Goal: Transaction & Acquisition: Purchase product/service

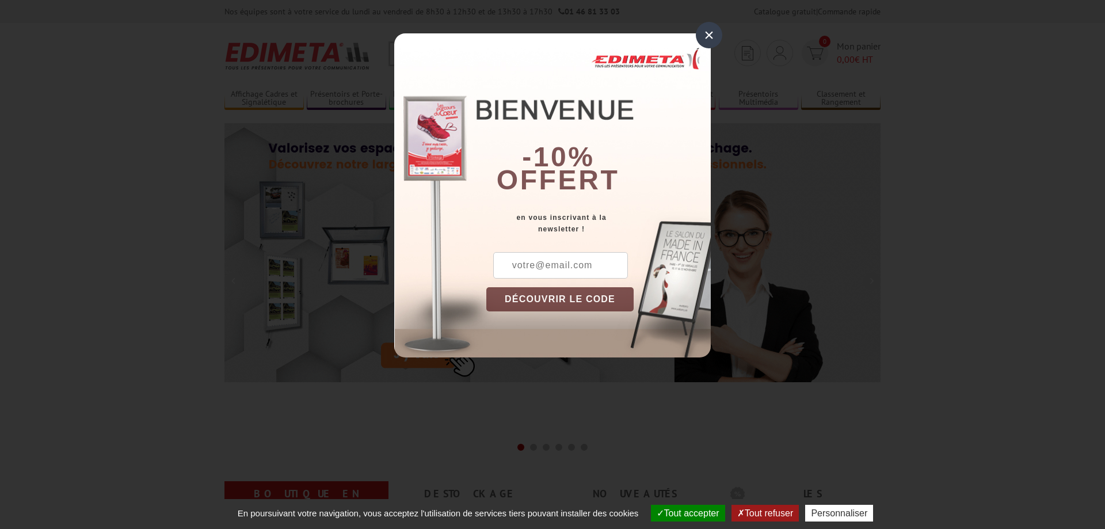
click at [720, 31] on div "×" at bounding box center [709, 35] width 26 height 26
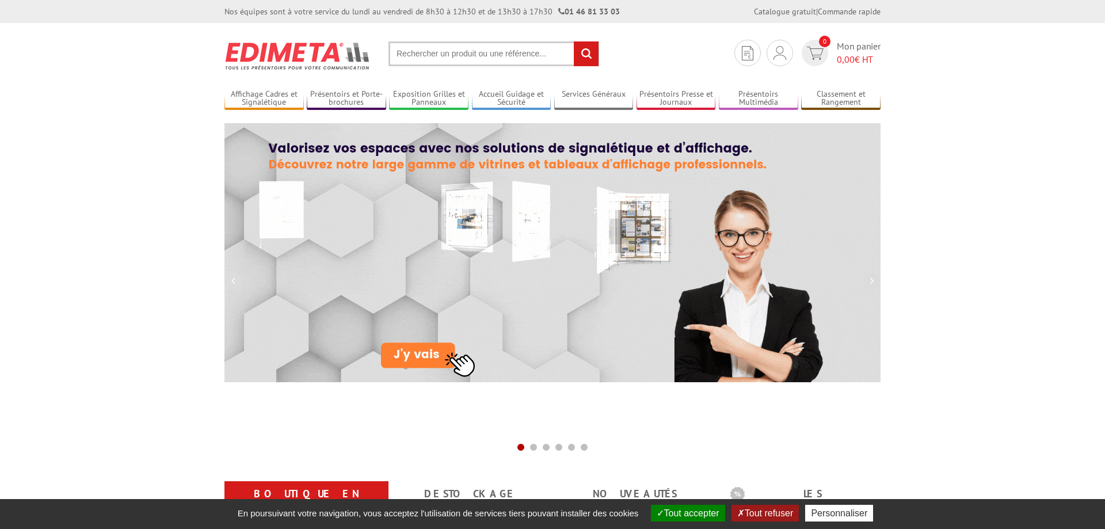
click at [496, 57] on input "text" at bounding box center [494, 53] width 211 height 25
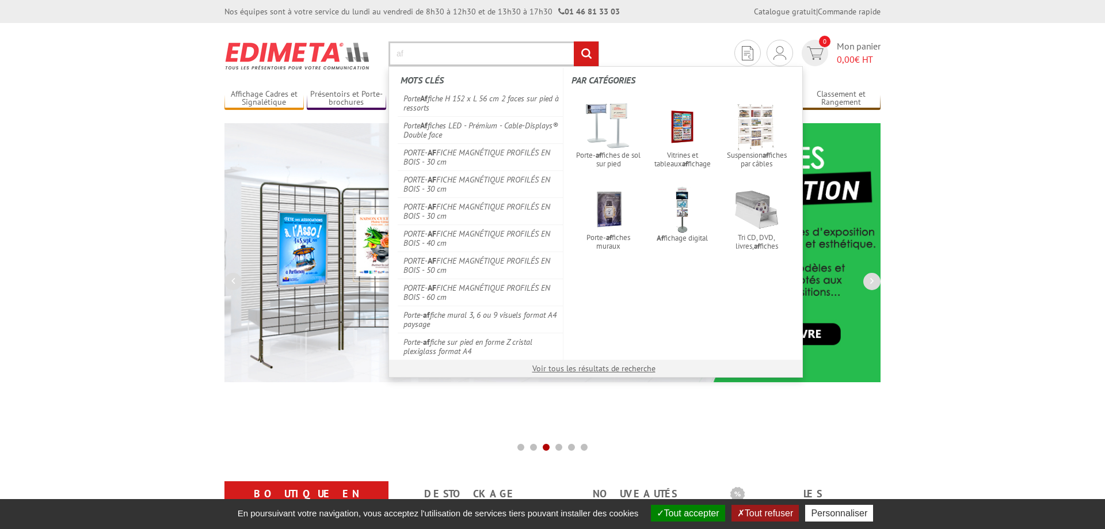
type input "a"
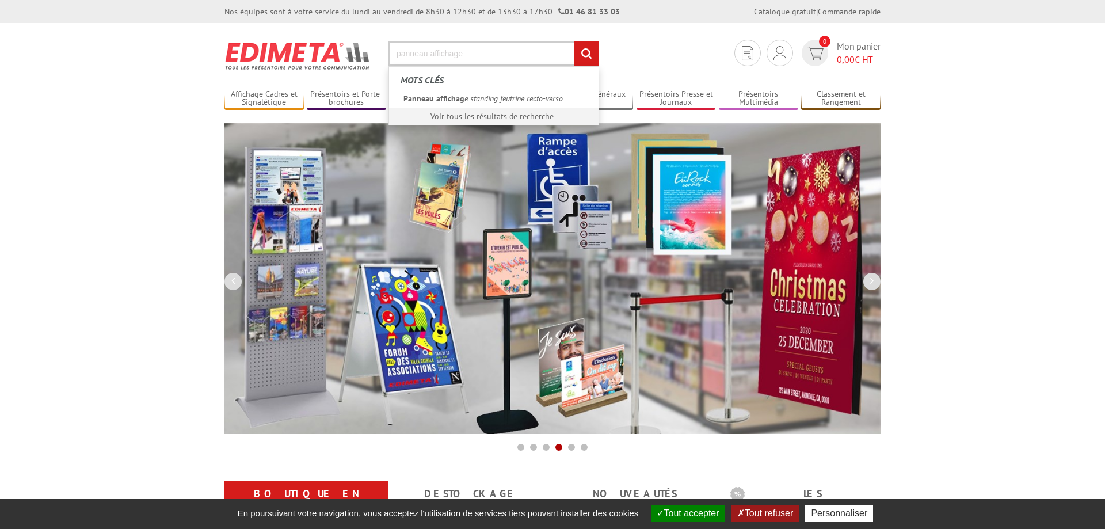
type input "panneau affichage"
click at [574, 41] on input "rechercher" at bounding box center [586, 53] width 25 height 25
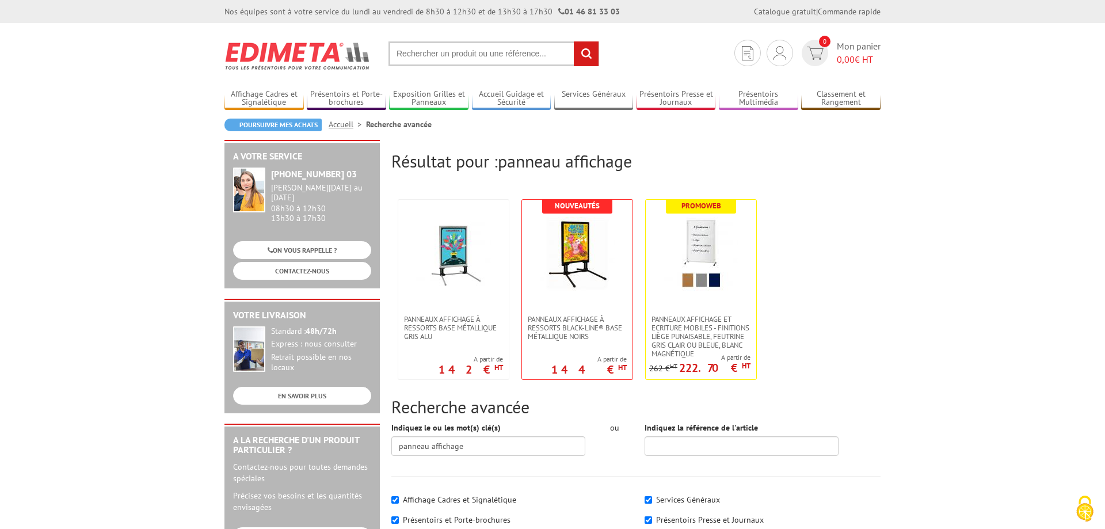
click at [445, 48] on input "text" at bounding box center [494, 53] width 211 height 25
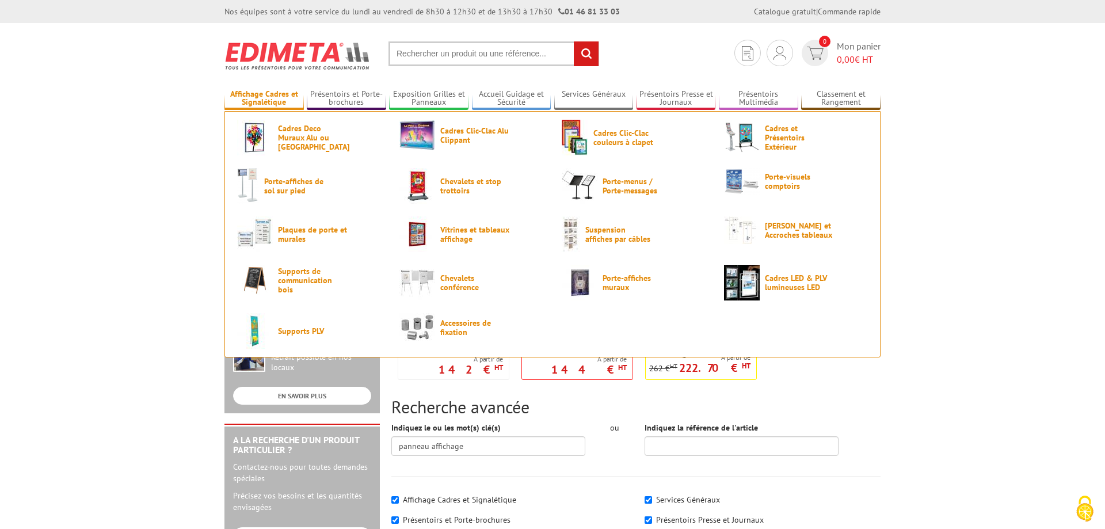
click at [265, 94] on link "Affichage Cadres et Signalétique" at bounding box center [264, 98] width 79 height 19
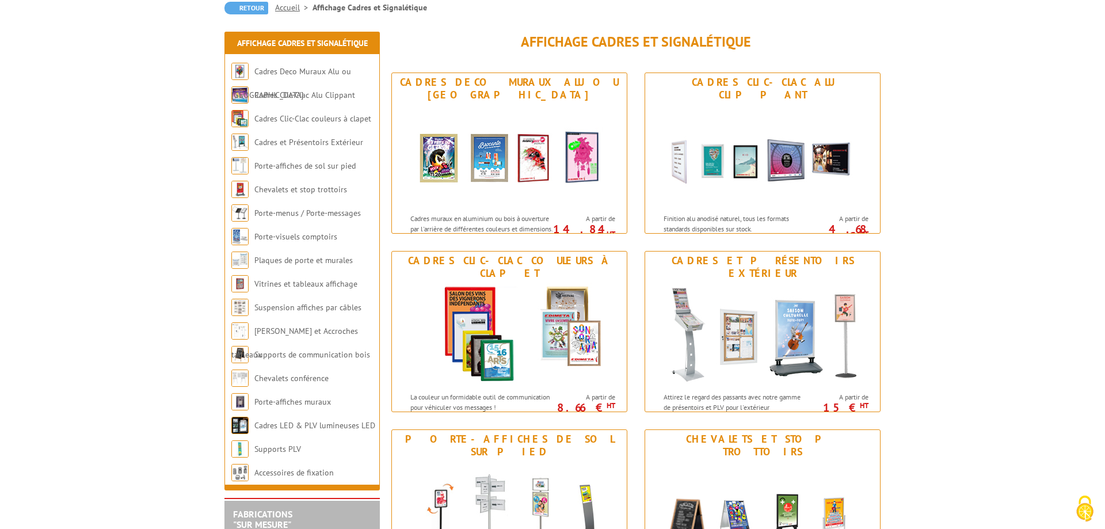
scroll to position [117, 0]
click at [339, 424] on link "Cadres LED & PLV lumineuses LED" at bounding box center [314, 425] width 120 height 10
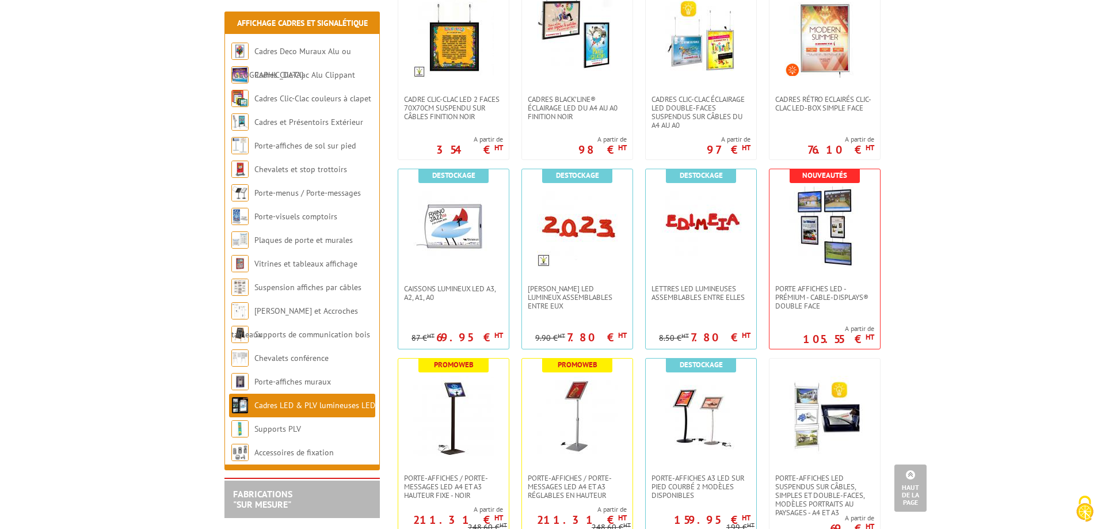
scroll to position [352, 0]
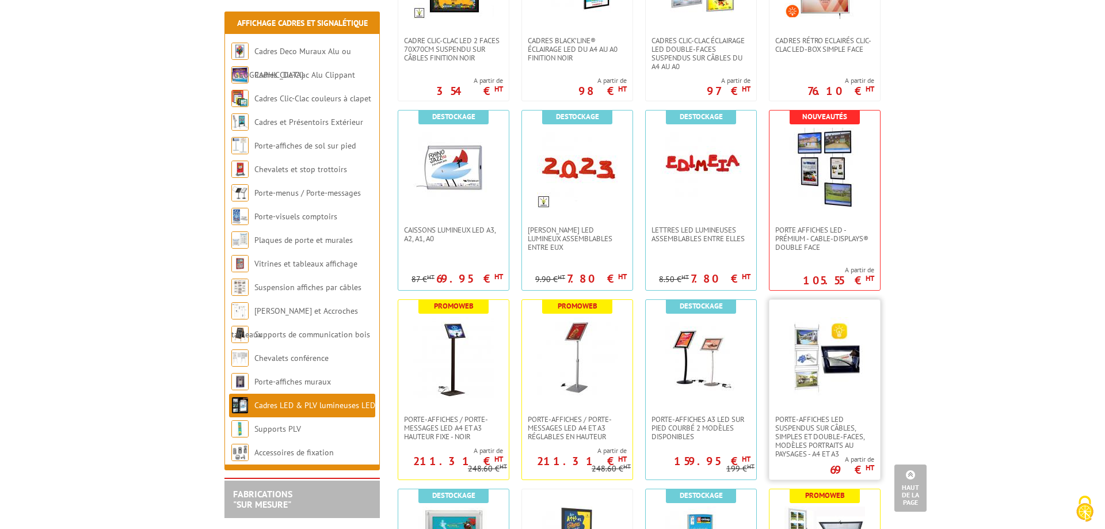
click at [824, 362] on img at bounding box center [825, 357] width 81 height 81
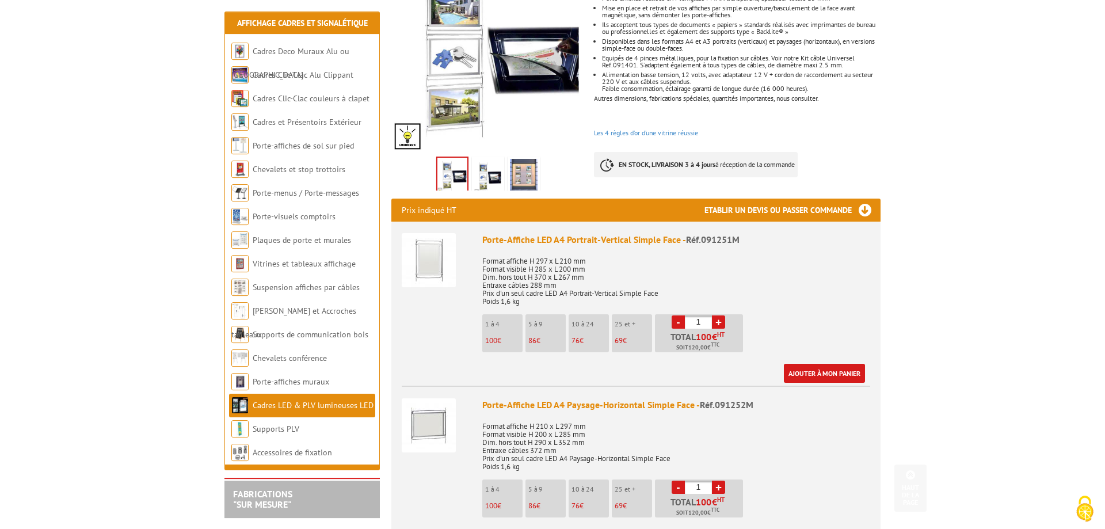
scroll to position [294, 0]
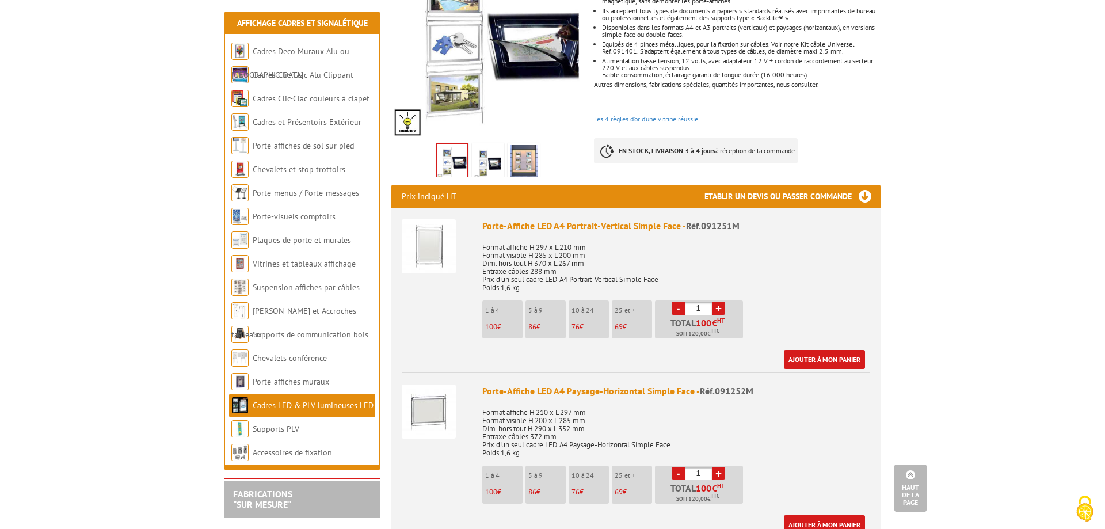
click at [720, 302] on link "+" at bounding box center [718, 308] width 13 height 13
click at [719, 302] on link "+" at bounding box center [718, 308] width 13 height 13
click at [720, 302] on link "+" at bounding box center [718, 308] width 13 height 13
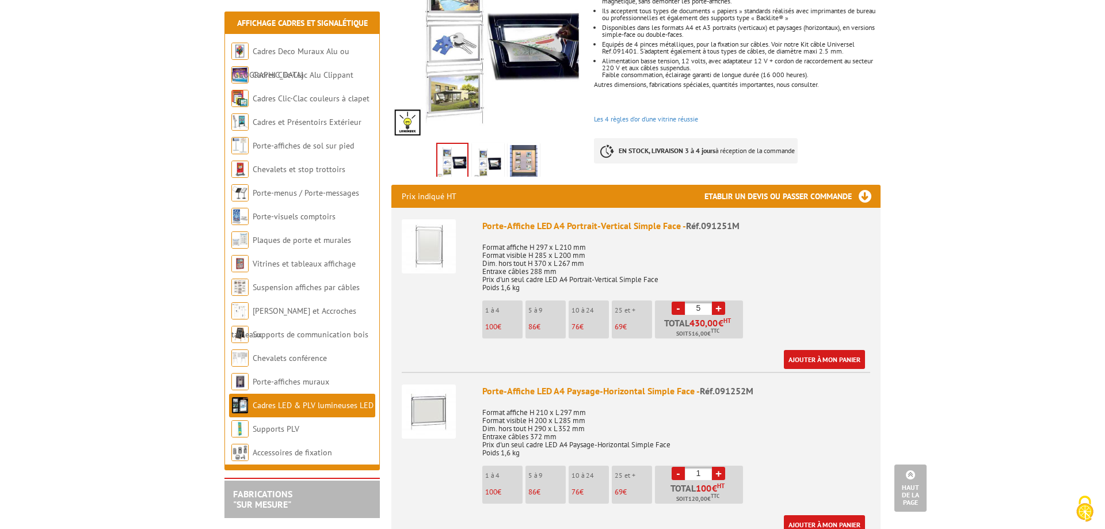
type input "6"
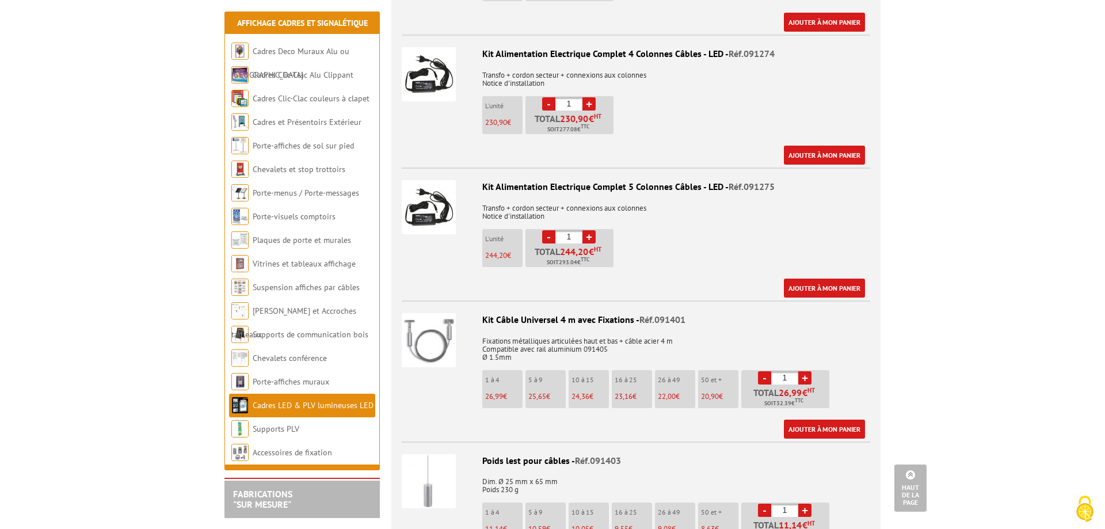
scroll to position [2290, 0]
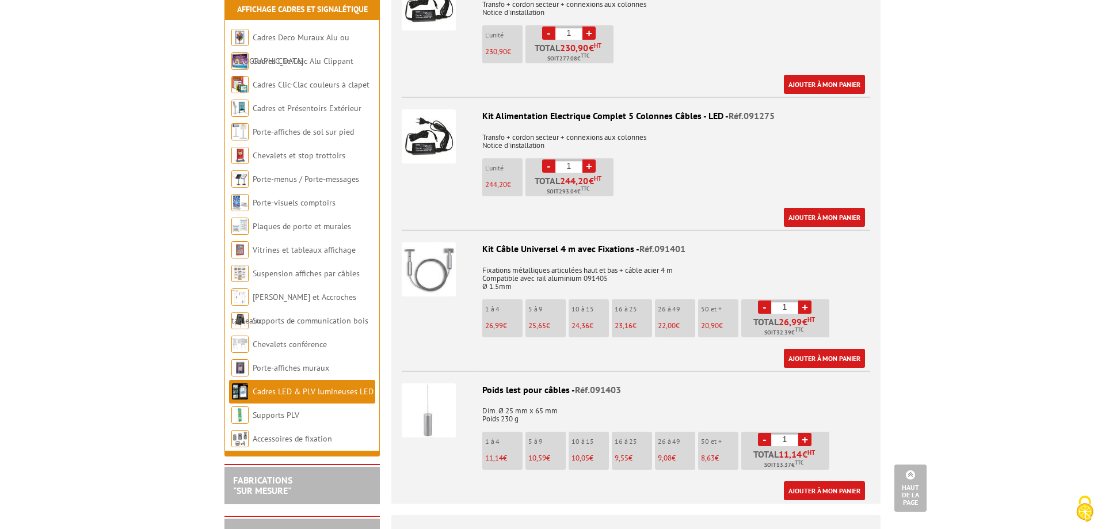
click at [808, 301] on link "+" at bounding box center [805, 307] width 13 height 13
type input "2"
click at [808, 433] on link "+" at bounding box center [805, 439] width 13 height 13
type input "2"
